Goal: Navigation & Orientation: Find specific page/section

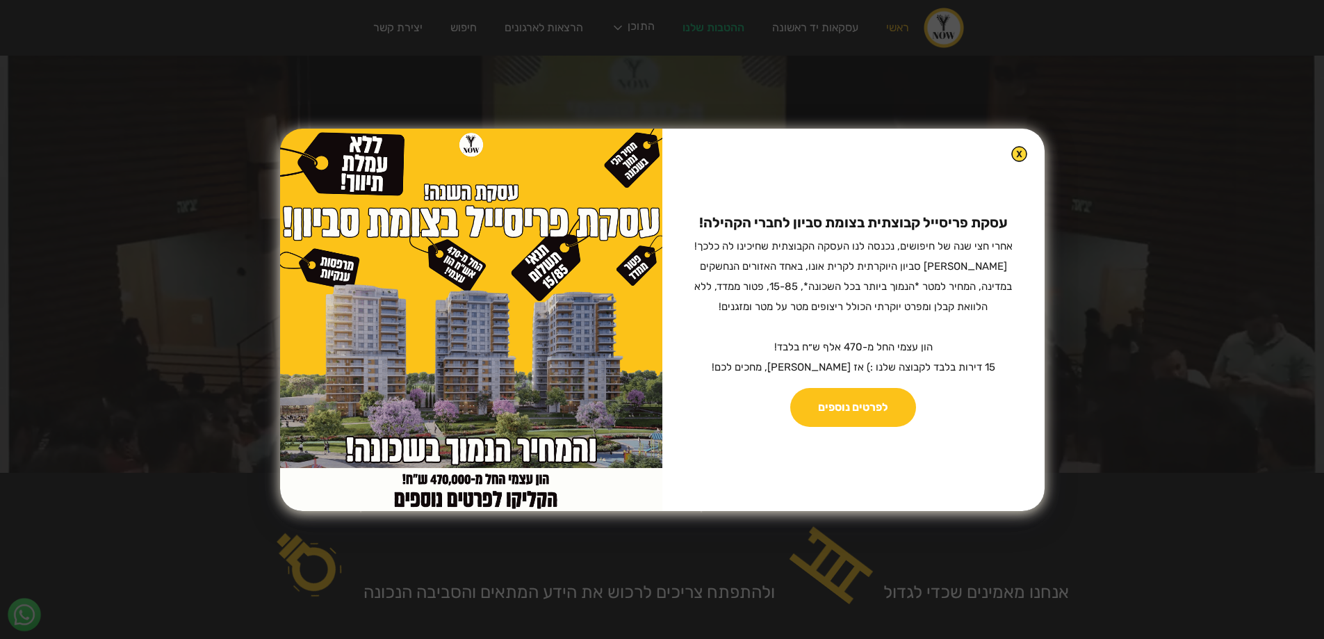
click at [1011, 154] on img at bounding box center [1019, 154] width 16 height 16
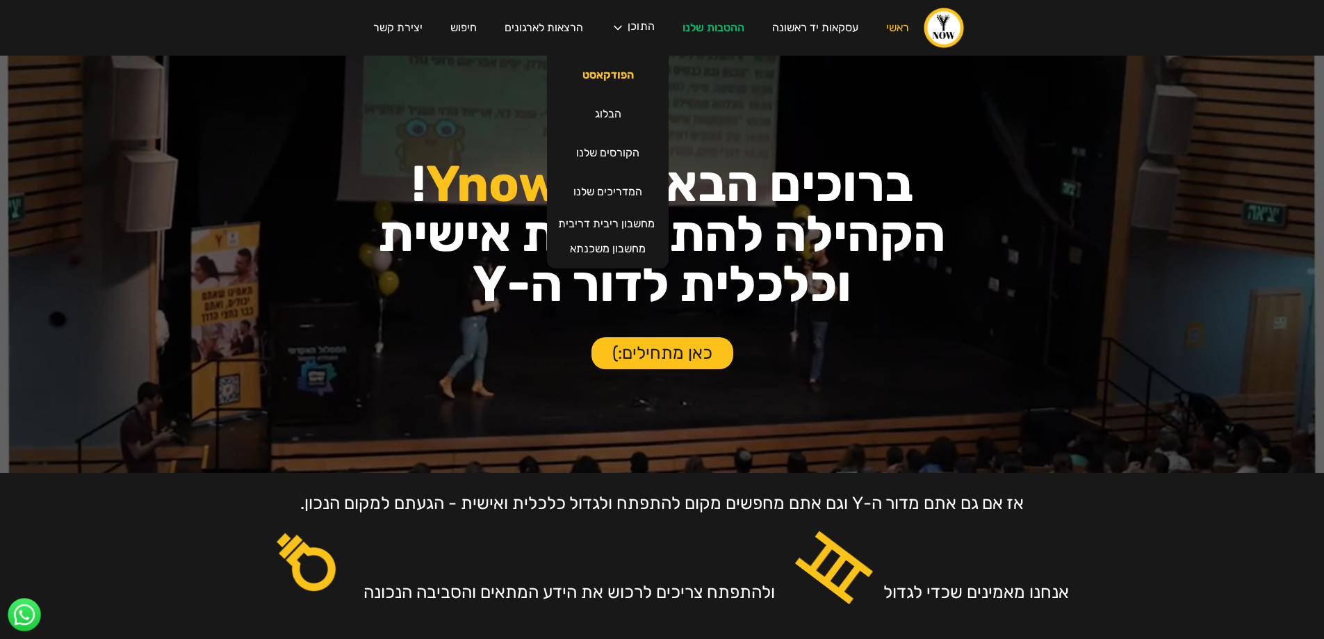
click at [605, 83] on link "הפודקאסט" at bounding box center [607, 75] width 79 height 39
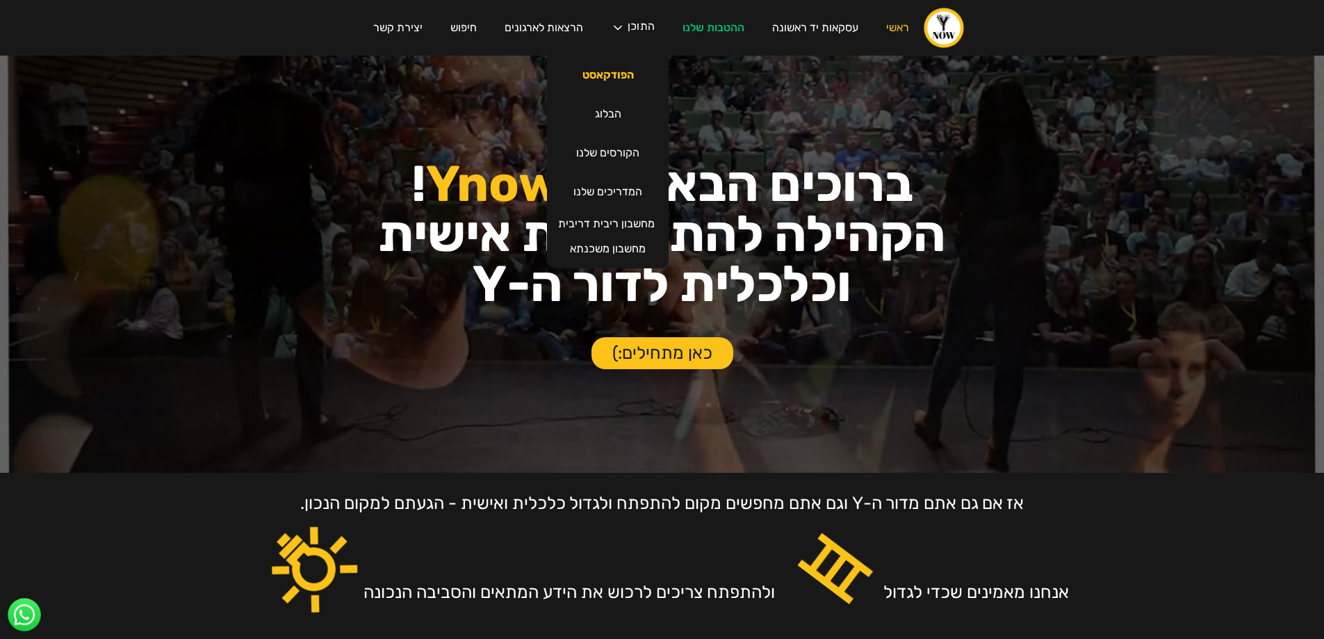
click at [610, 69] on link "הפודקאסט" at bounding box center [607, 75] width 79 height 39
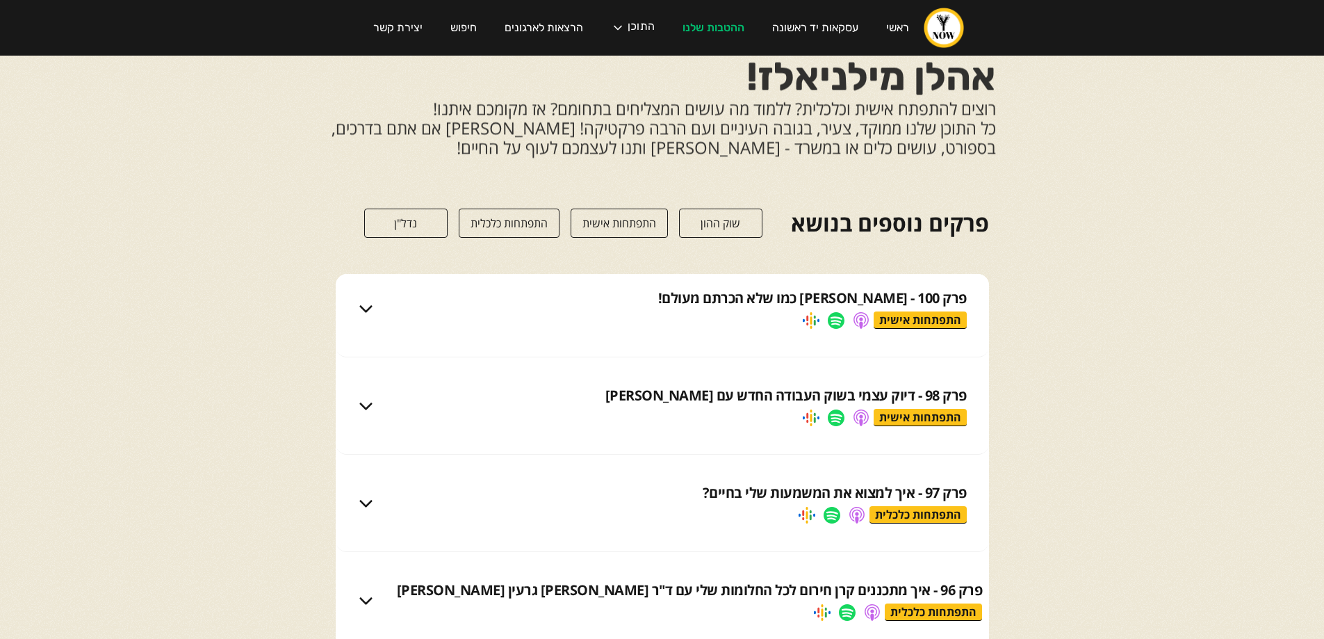
scroll to position [139, 0]
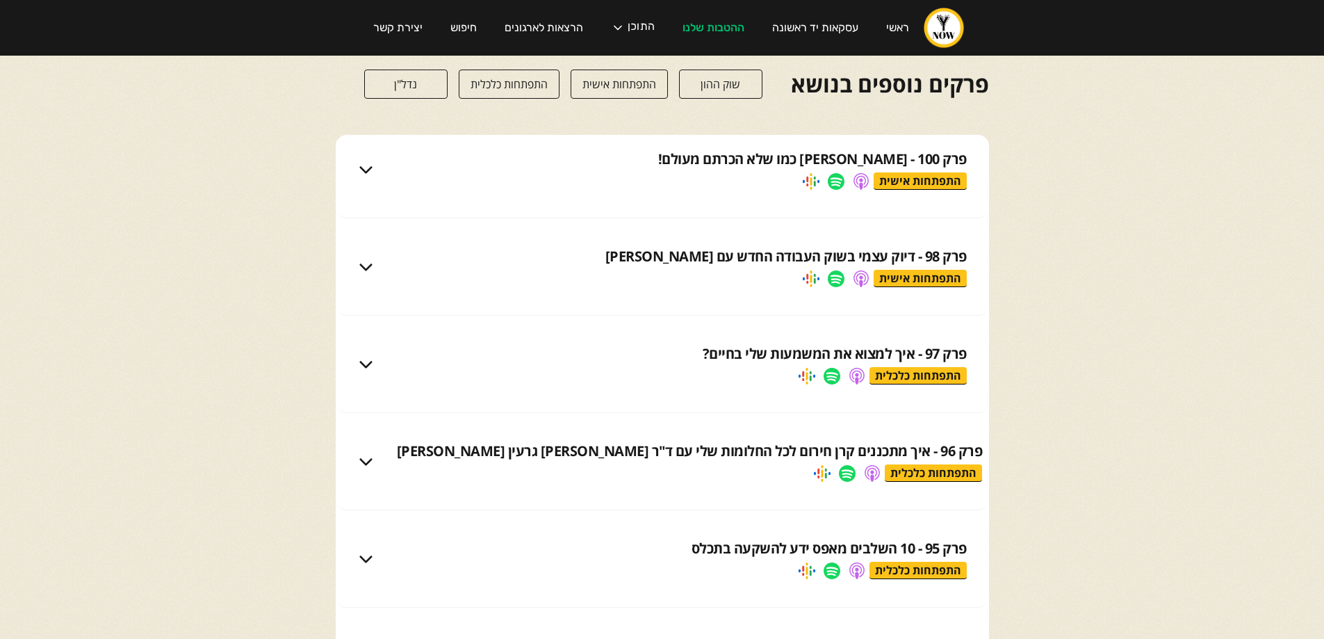
click at [373, 164] on img at bounding box center [366, 169] width 17 height 17
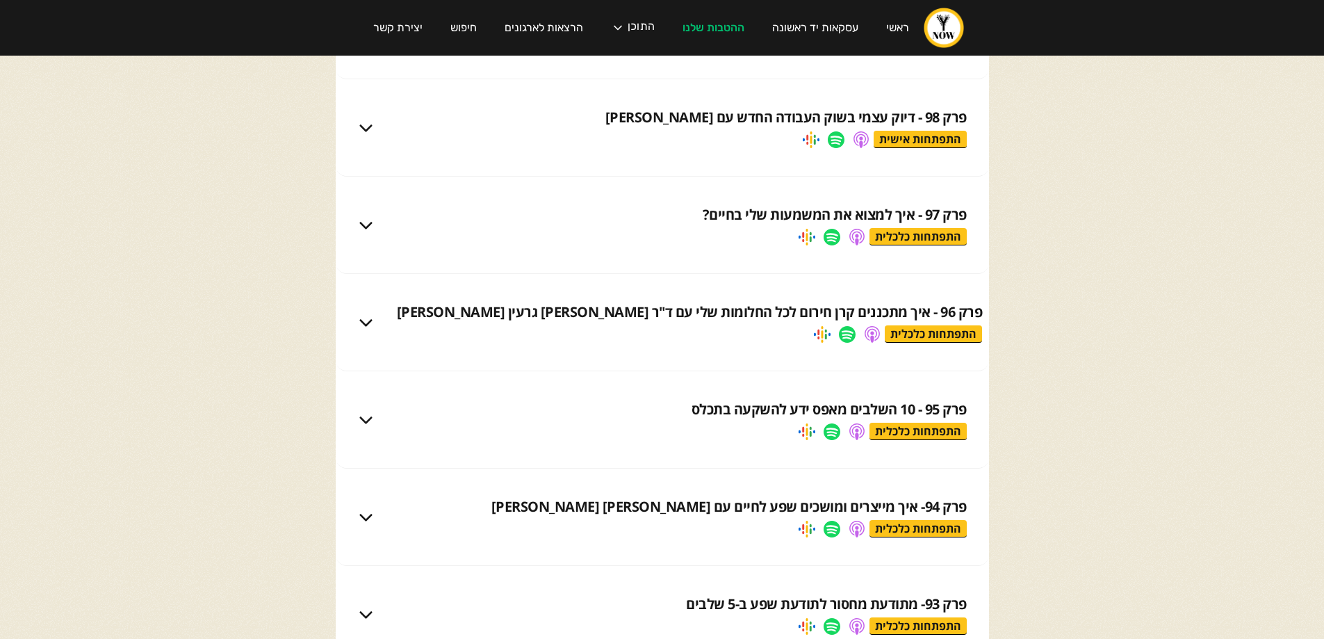
scroll to position [69, 0]
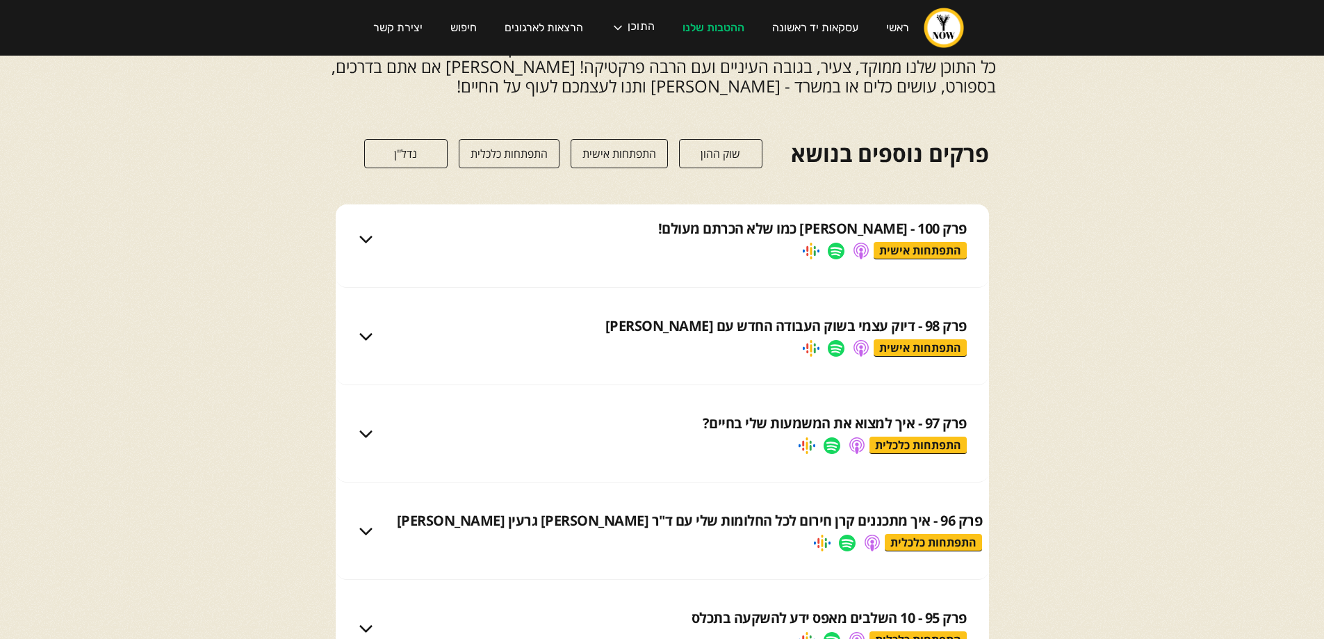
click at [359, 232] on img at bounding box center [366, 239] width 17 height 17
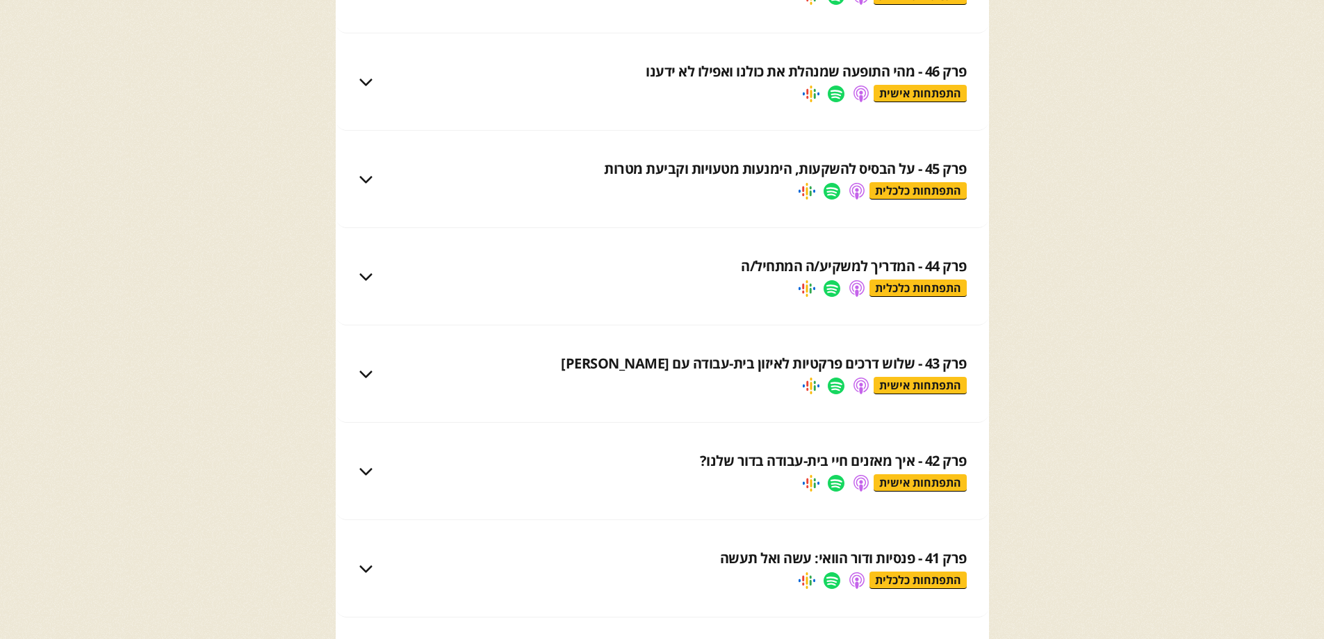
scroll to position [6045, 0]
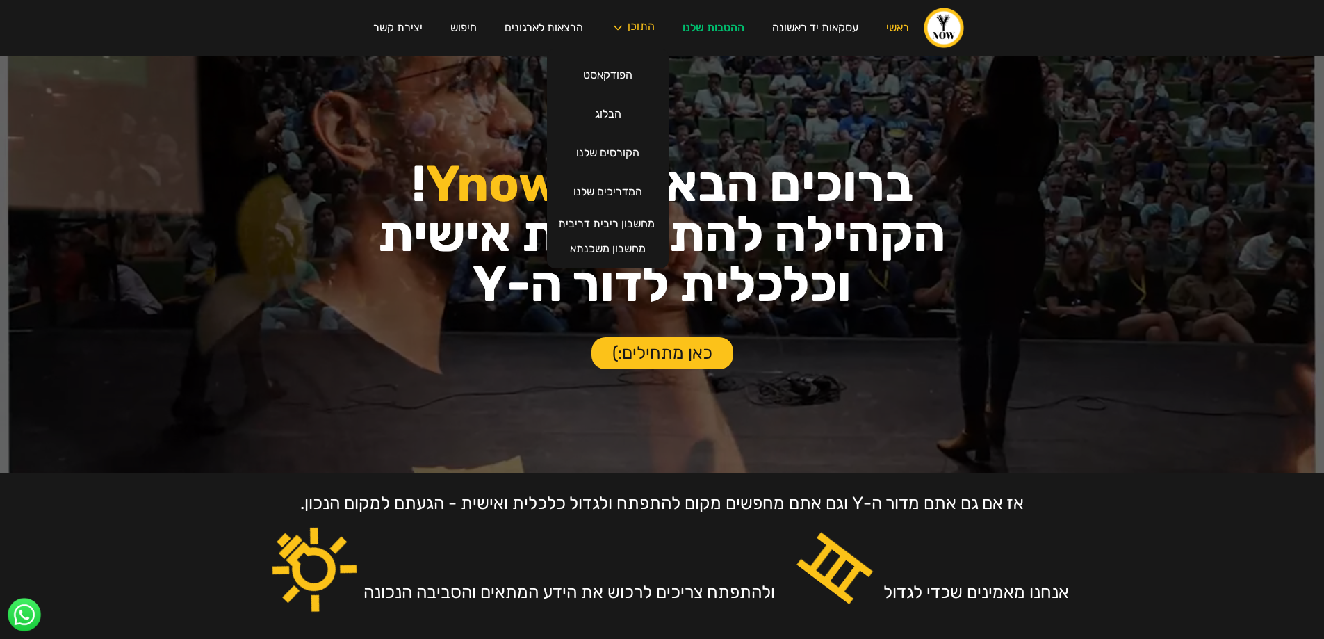
click at [629, 24] on div "התוכן" at bounding box center [640, 28] width 27 height 14
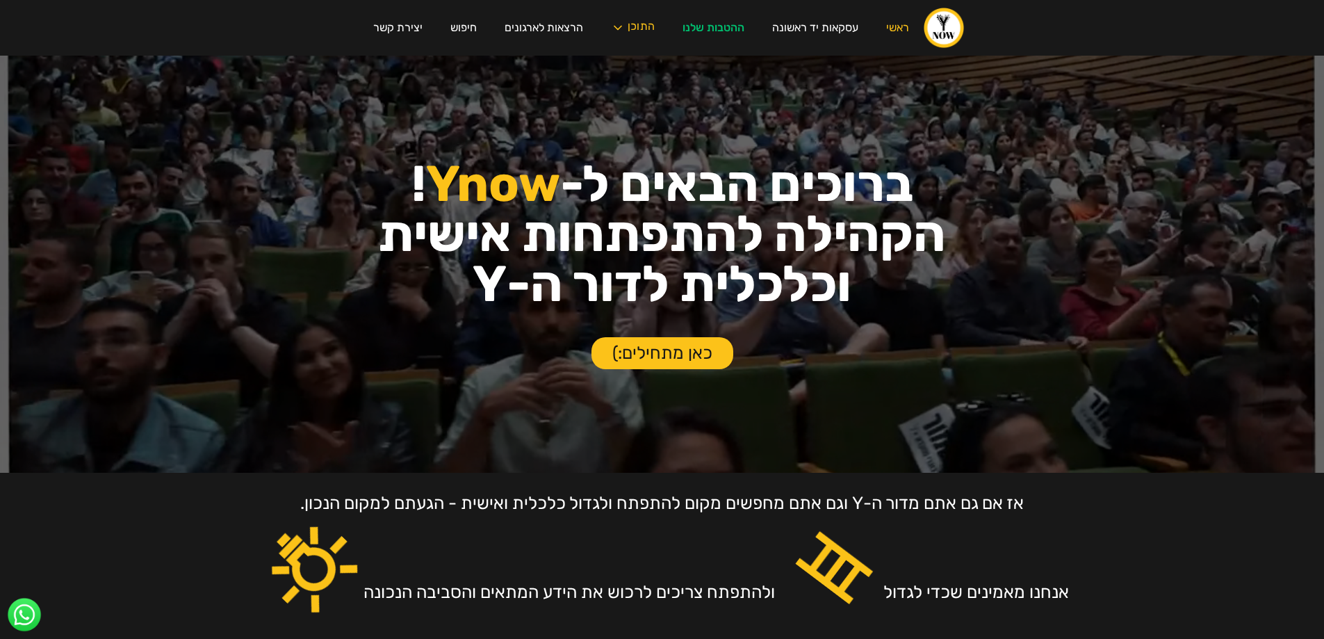
click at [629, 24] on div "התוכן" at bounding box center [640, 28] width 27 height 14
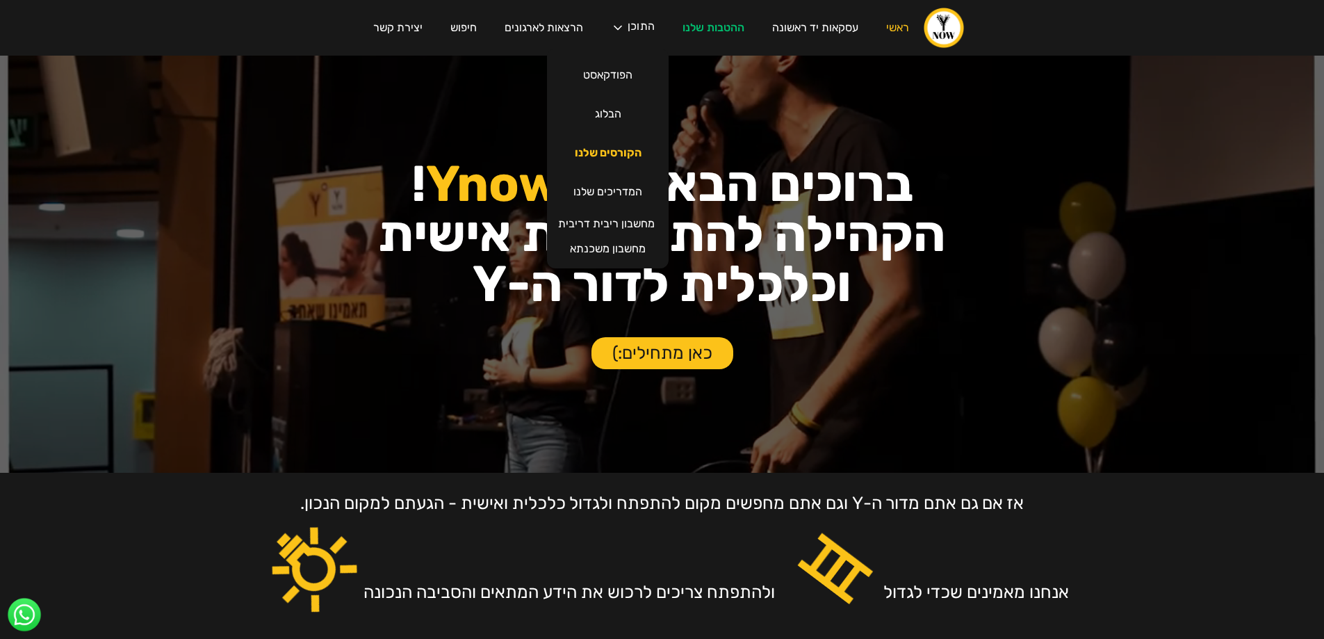
click at [613, 153] on link "הקורסים שלנו" at bounding box center [608, 152] width 95 height 39
